Goal: Transaction & Acquisition: Purchase product/service

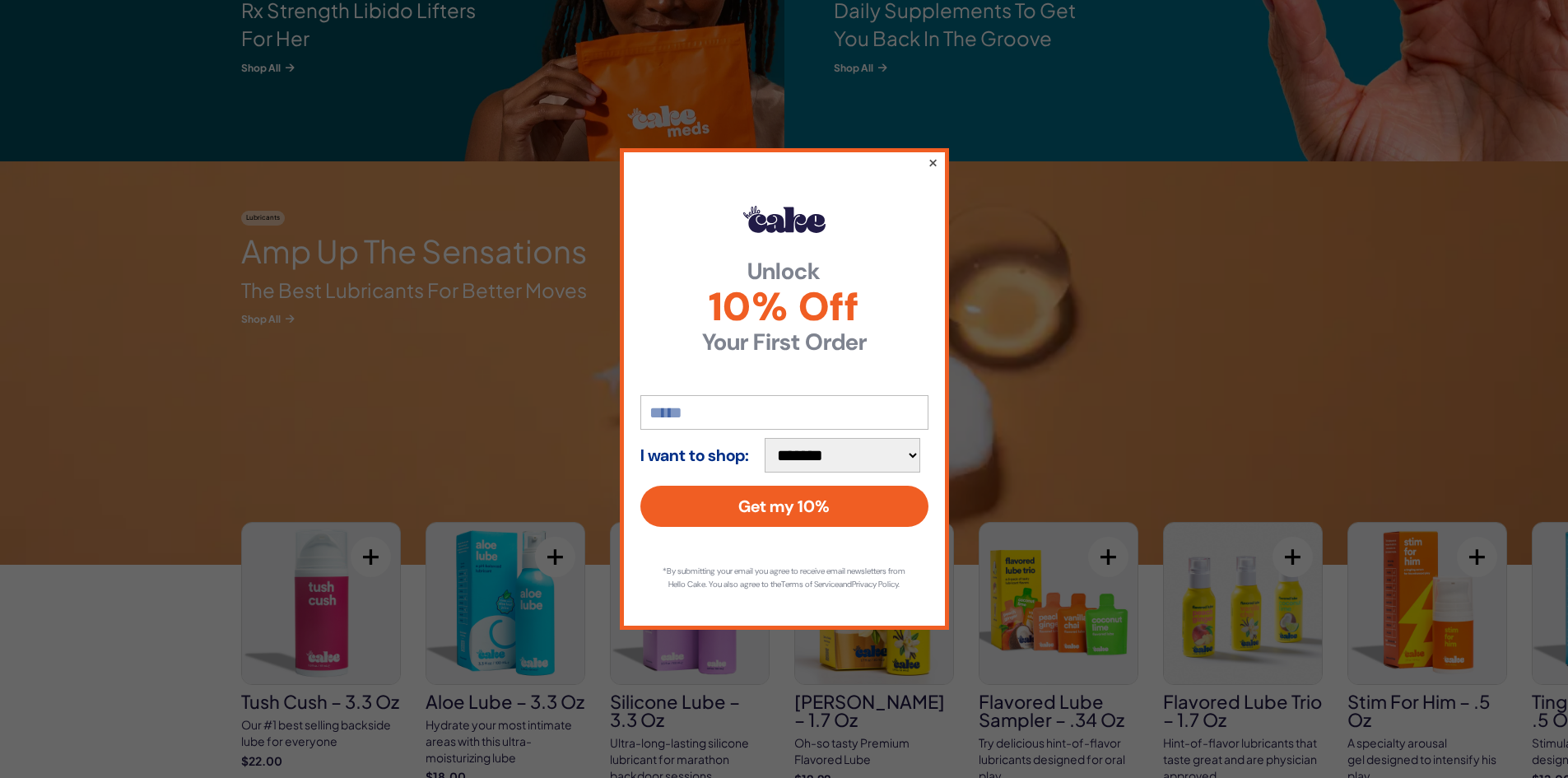
click at [931, 157] on button "×" at bounding box center [931, 161] width 11 height 20
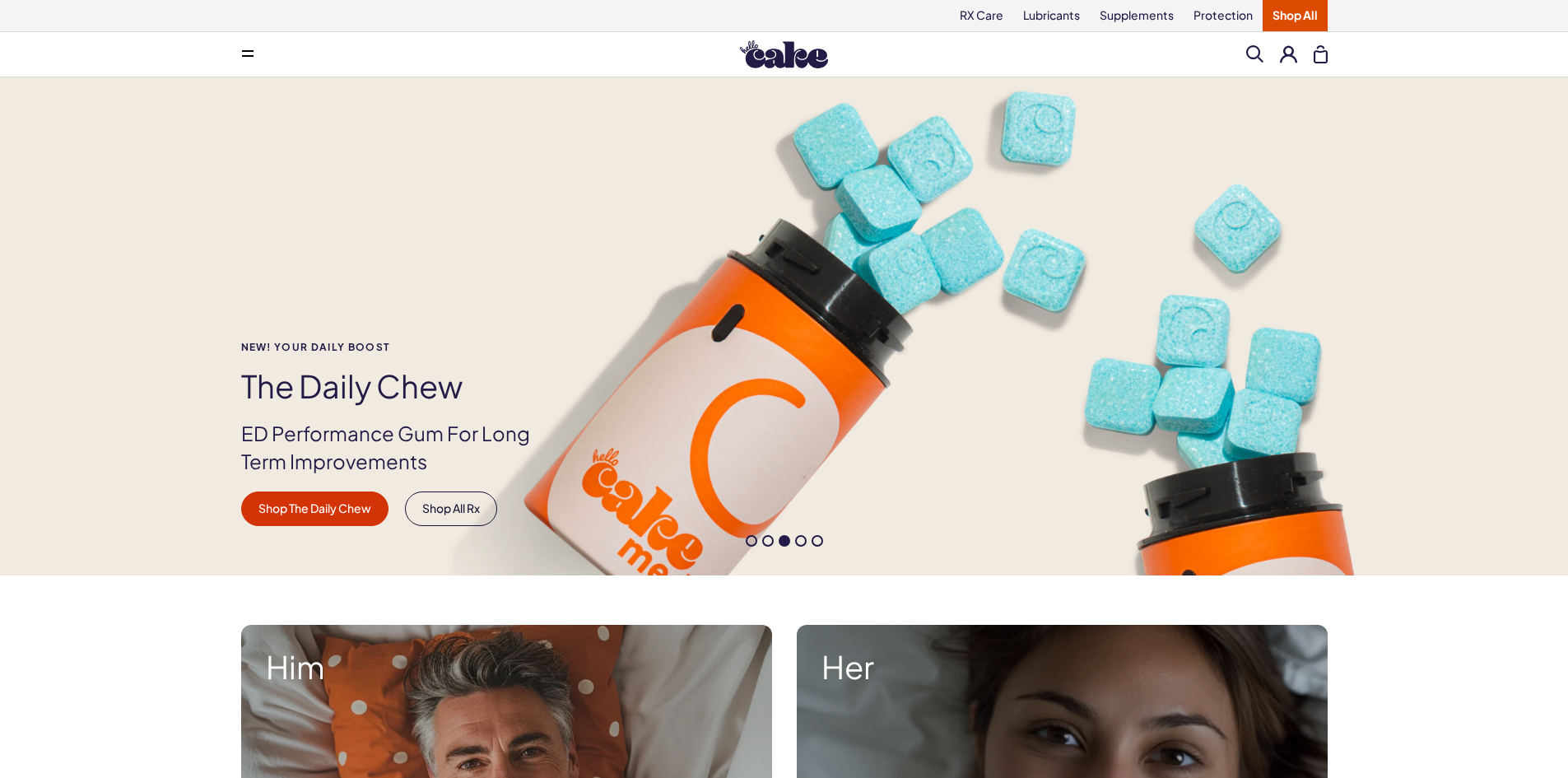
click at [1290, 14] on link "Shop All" at bounding box center [1295, 15] width 65 height 31
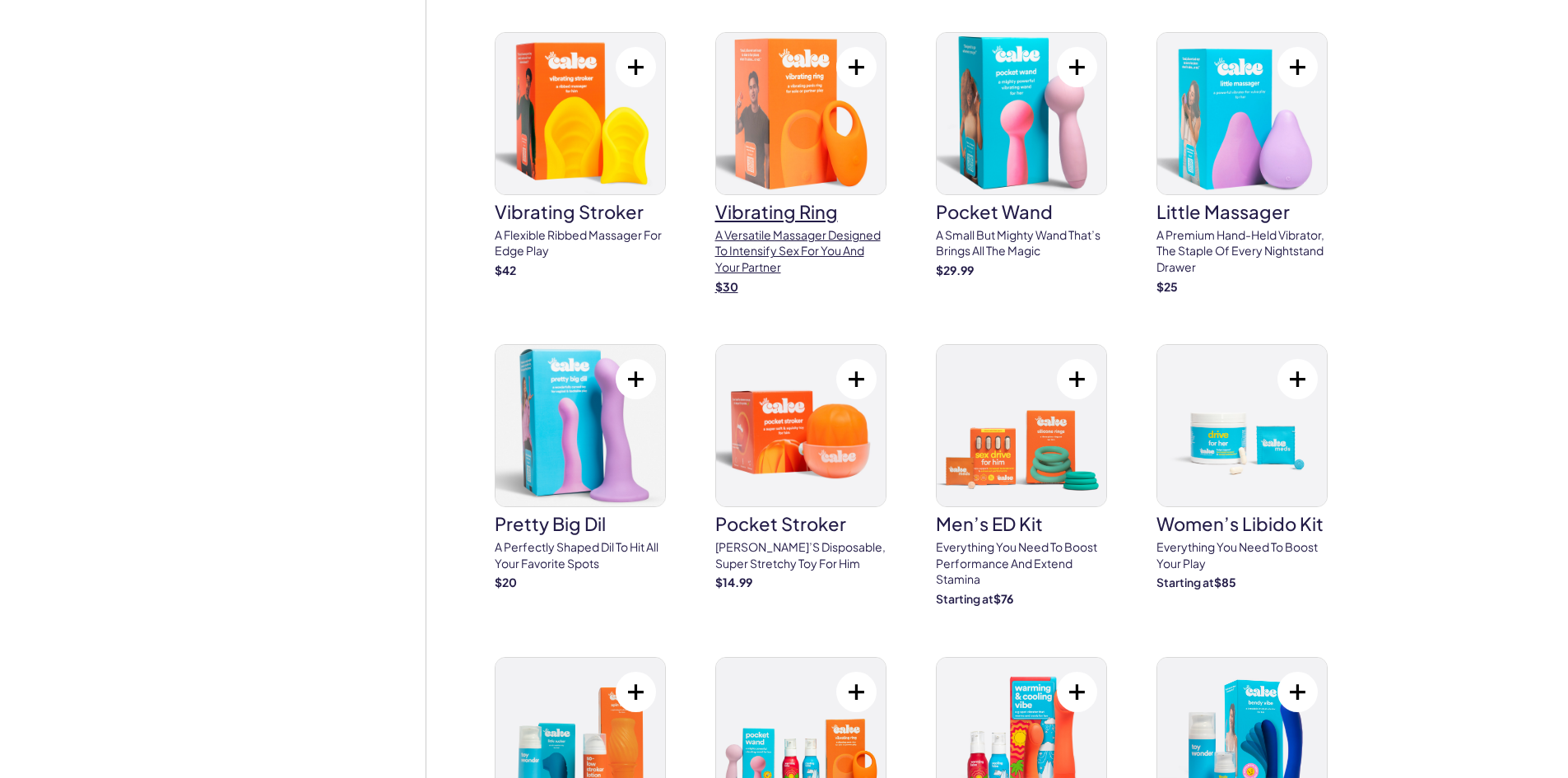
scroll to position [4528, 0]
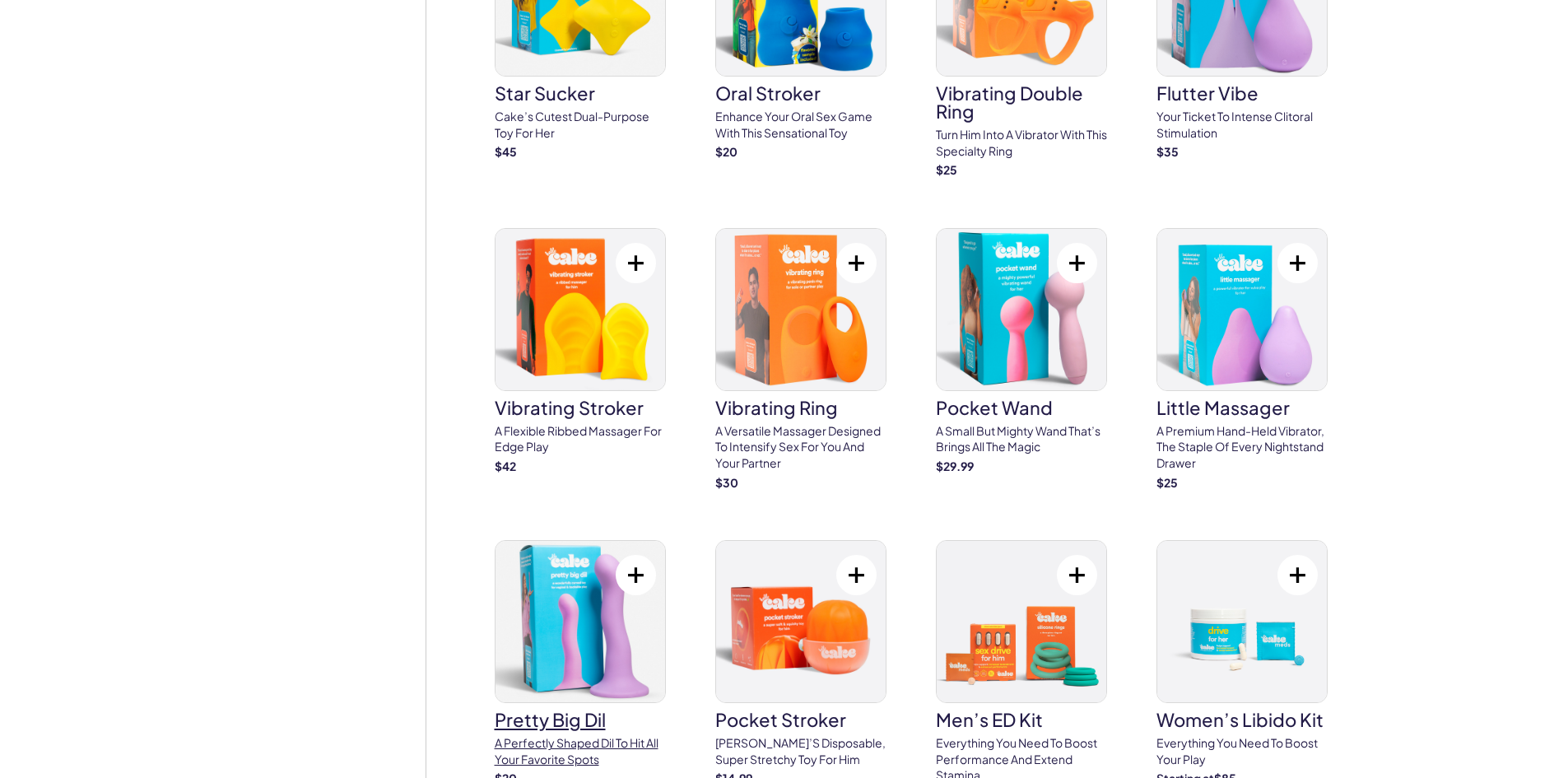
click at [620, 590] on img at bounding box center [581, 622] width 170 height 161
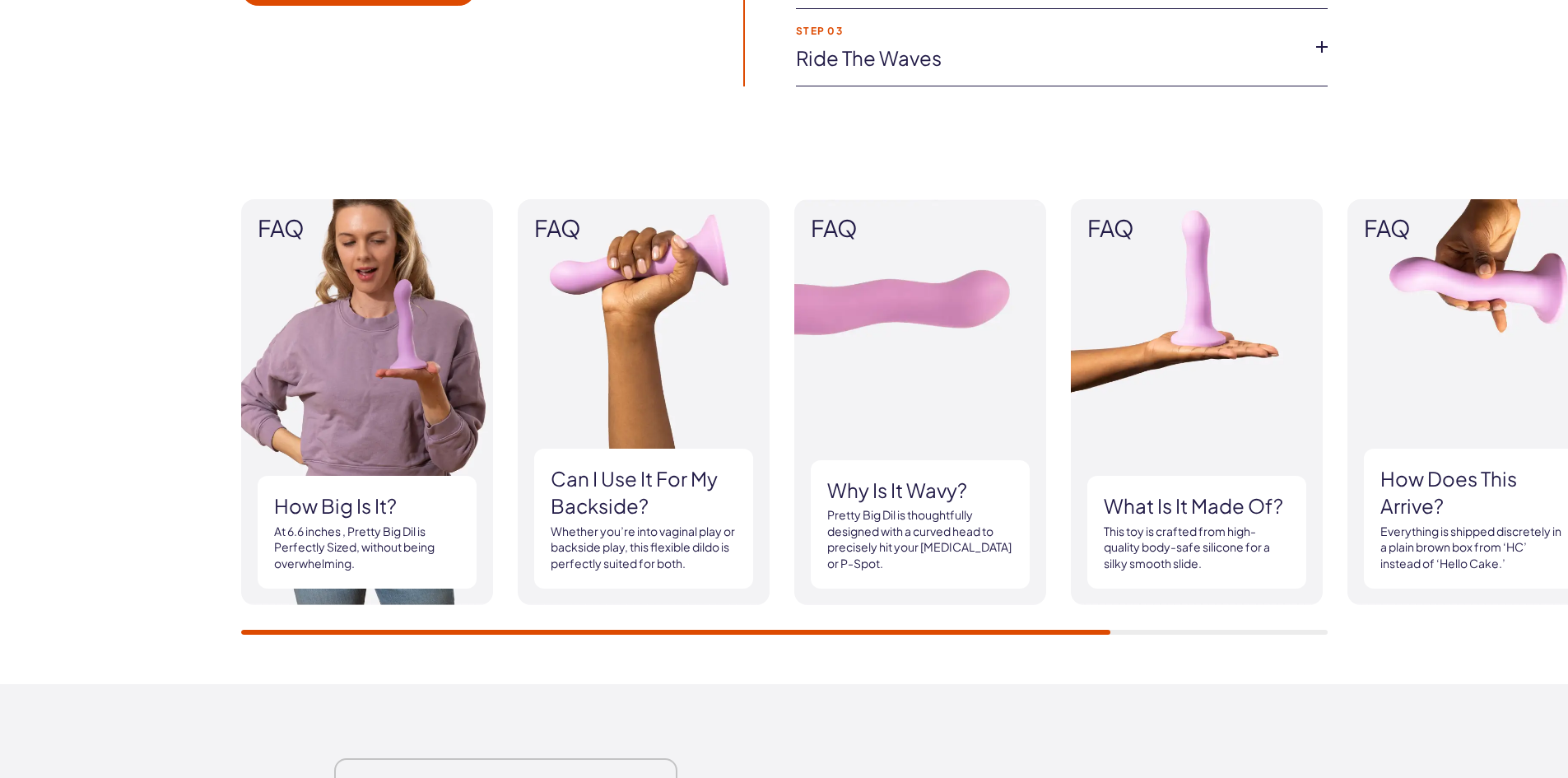
scroll to position [1400, 0]
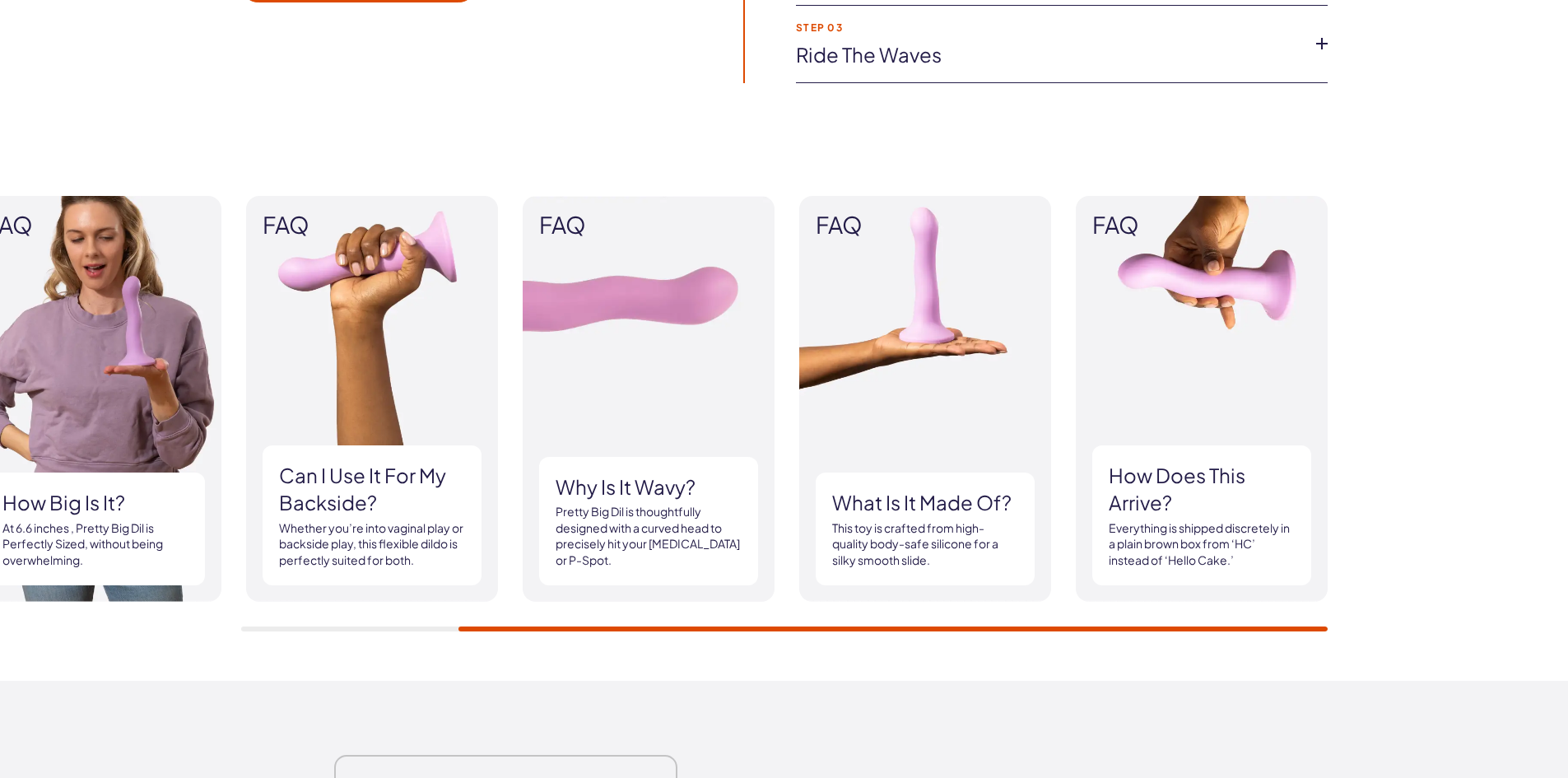
click at [1037, 631] on div at bounding box center [893, 629] width 869 height 5
